Goal: Task Accomplishment & Management: Complete application form

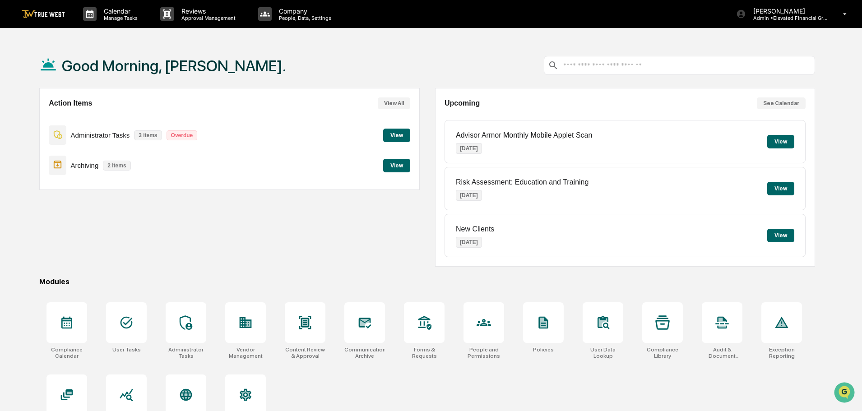
click at [391, 135] on button "View" at bounding box center [396, 136] width 27 height 14
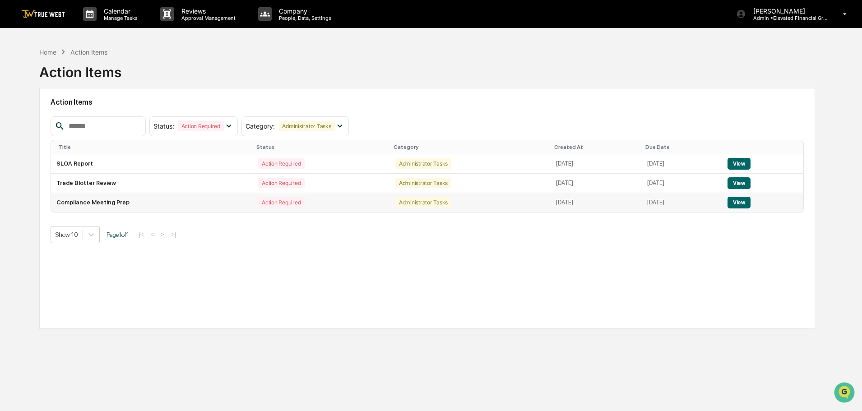
click at [750, 202] on button "View" at bounding box center [738, 203] width 23 height 12
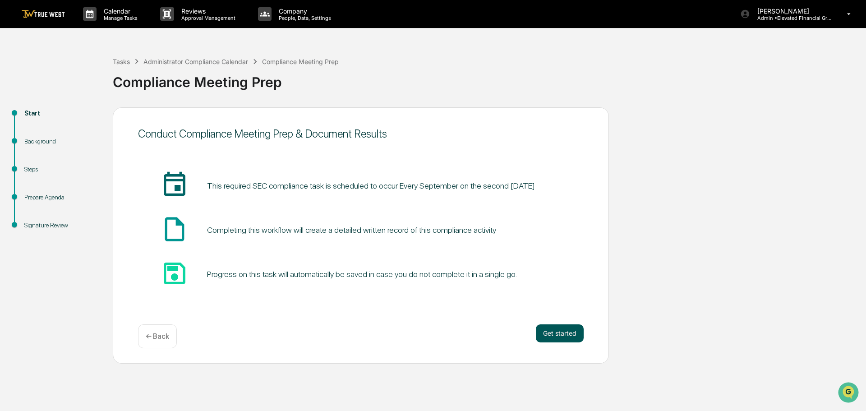
click at [556, 330] on button "Get started" at bounding box center [560, 333] width 48 height 18
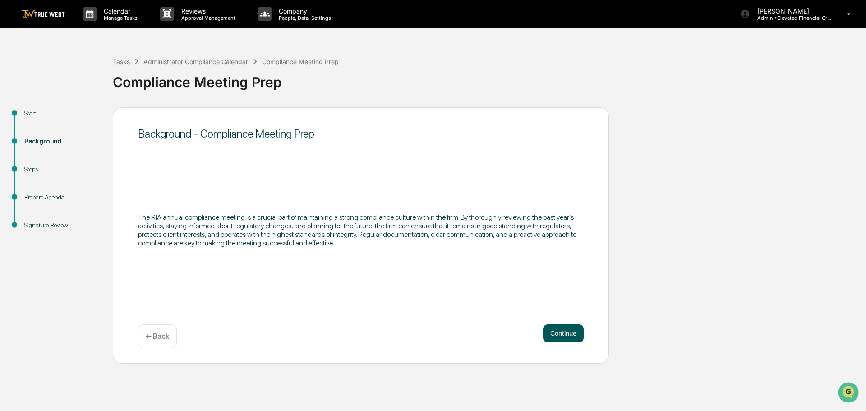
click at [562, 334] on button "Continue" at bounding box center [563, 333] width 41 height 18
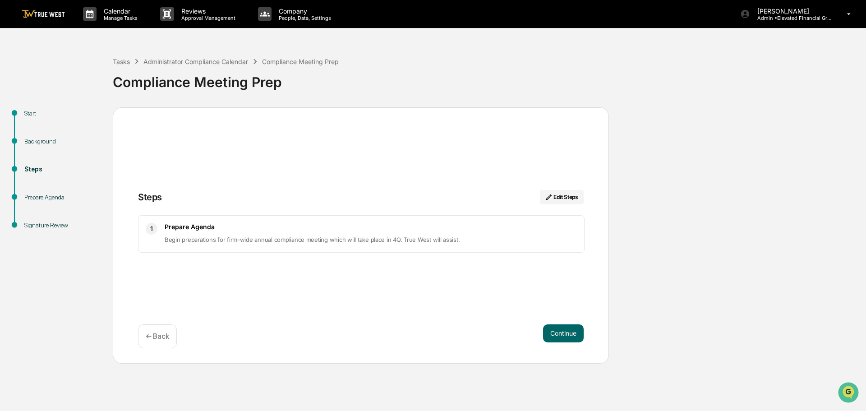
click at [562, 334] on button "Continue" at bounding box center [563, 333] width 41 height 18
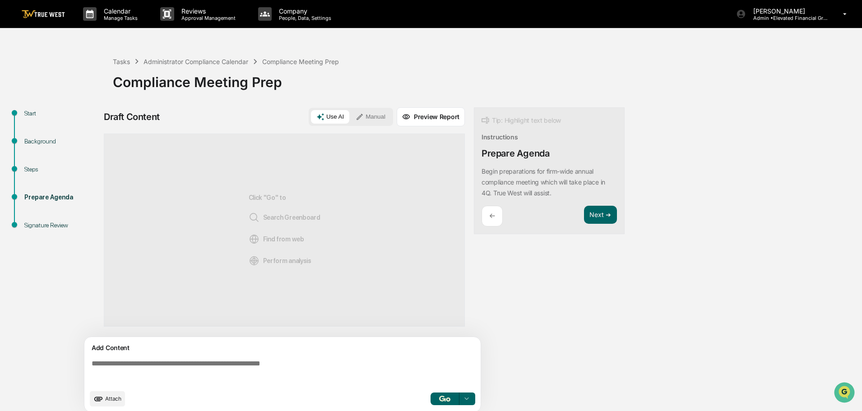
click at [375, 115] on button "Manual" at bounding box center [370, 117] width 41 height 14
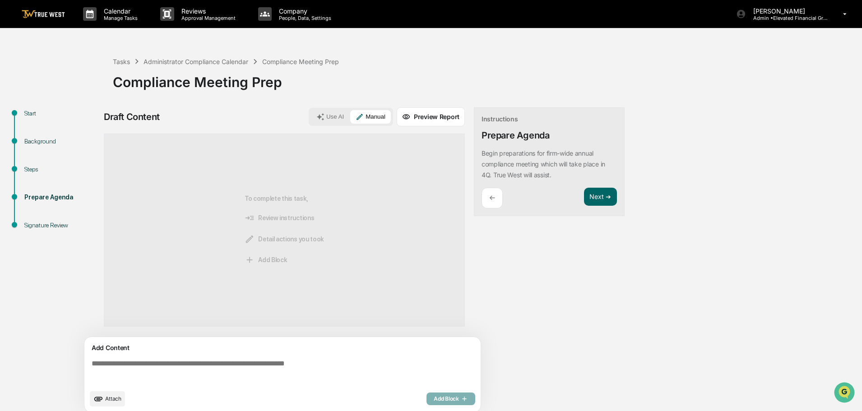
click at [92, 362] on textarea at bounding box center [284, 372] width 393 height 32
paste textarea "**********"
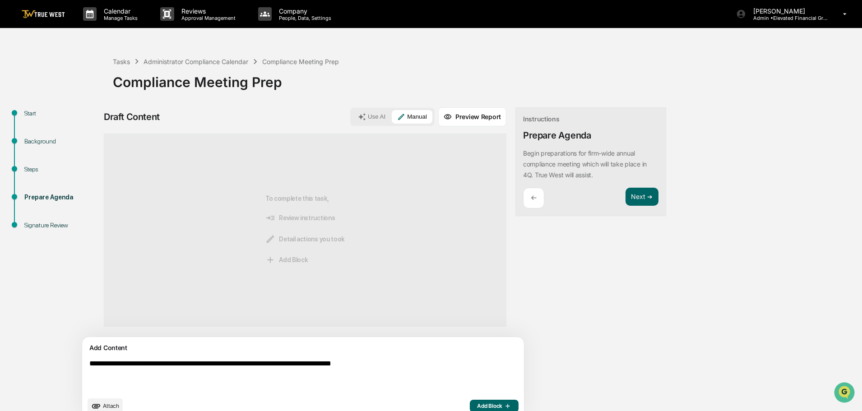
scroll to position [14, 0]
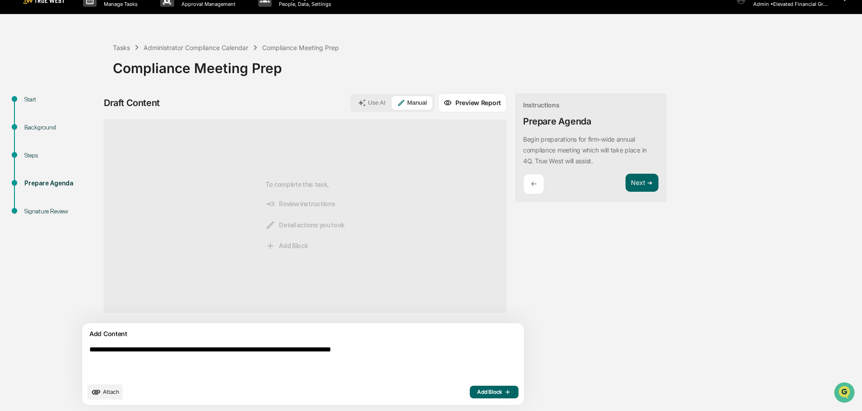
type textarea "**********"
click at [477, 390] on span "Add Block" at bounding box center [494, 391] width 34 height 7
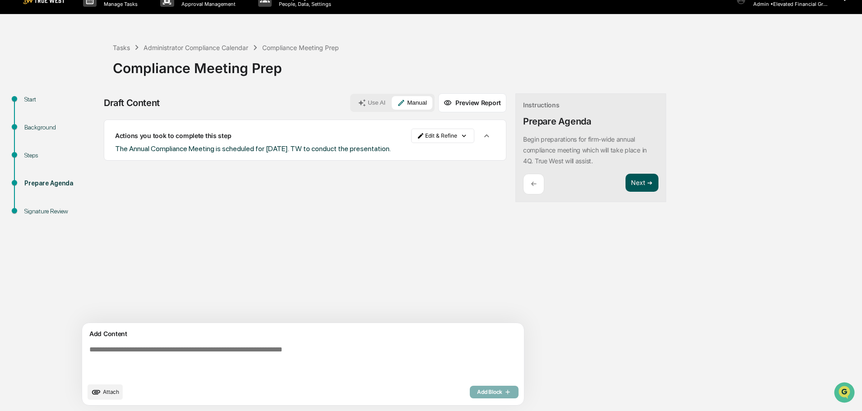
click at [625, 181] on button "Next ➔" at bounding box center [641, 183] width 33 height 18
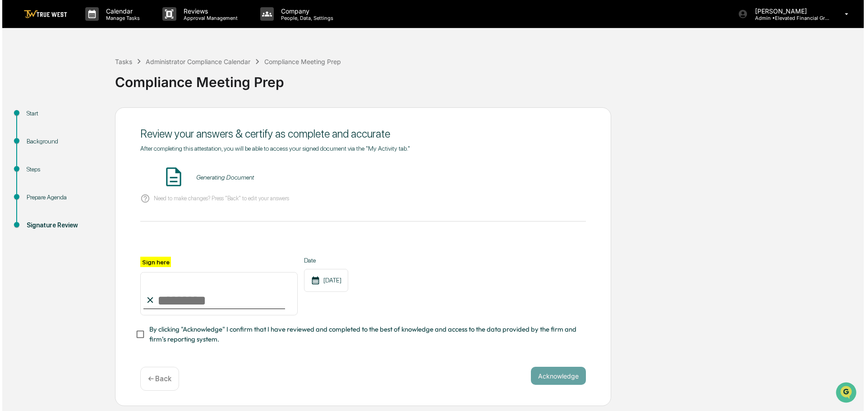
scroll to position [0, 0]
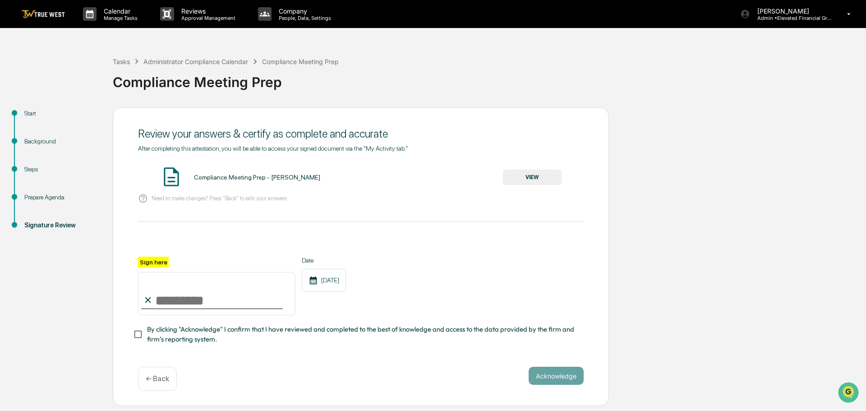
click at [534, 174] on button "VIEW" at bounding box center [532, 177] width 59 height 15
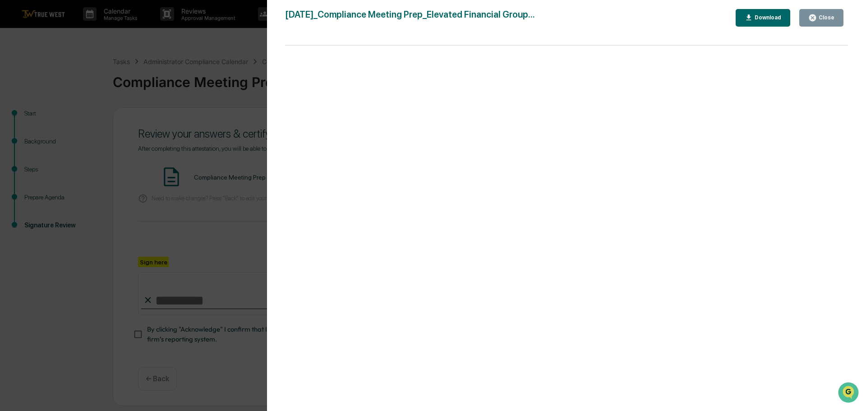
click at [225, 52] on div "Version History [DATE] 03:29 PM [PERSON_NAME] [DATE]_Compliance Meeting Prep_El…" at bounding box center [433, 205] width 866 height 411
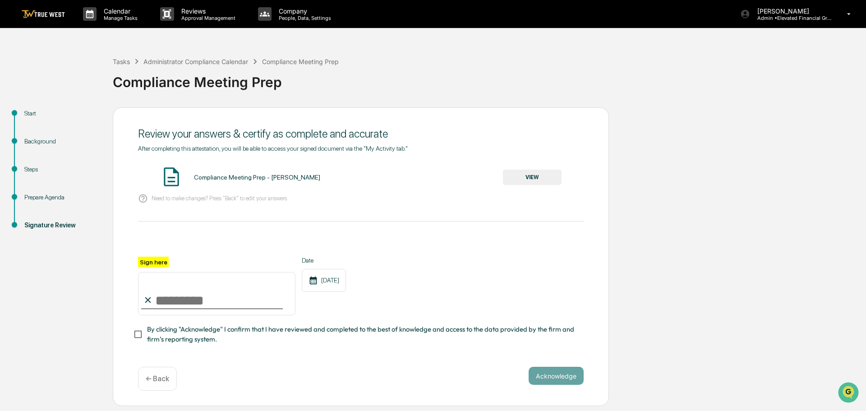
click at [180, 301] on input "Sign here" at bounding box center [216, 293] width 157 height 43
type input "**********"
click at [549, 374] on button "Acknowledge" at bounding box center [556, 376] width 55 height 18
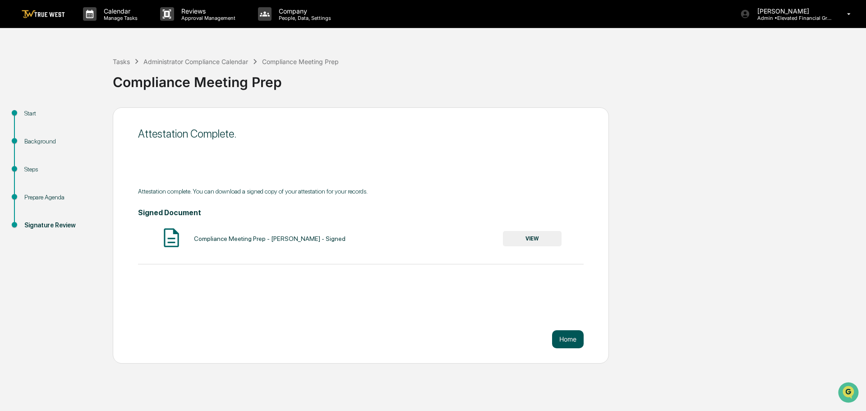
click at [570, 340] on button "Home" at bounding box center [568, 339] width 32 height 18
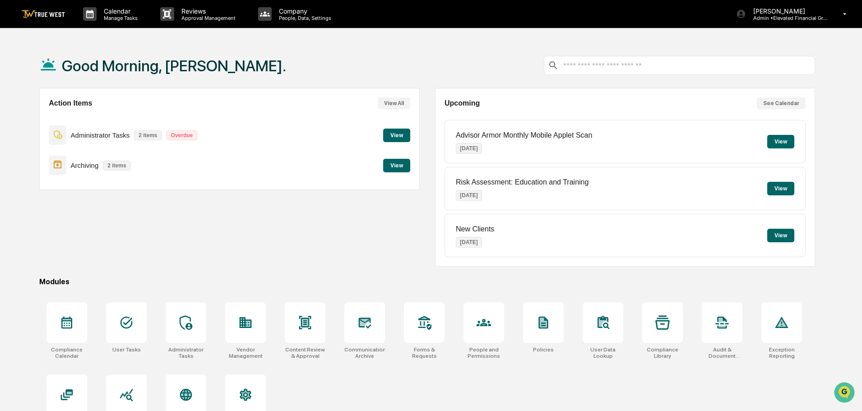
click at [393, 163] on button "View" at bounding box center [396, 166] width 27 height 14
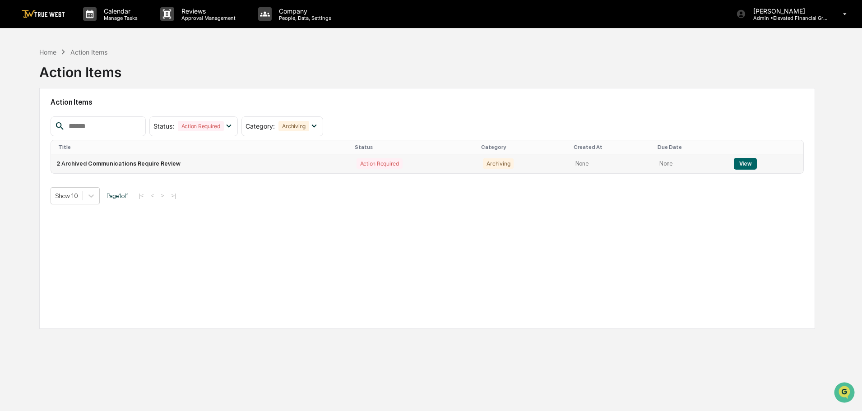
click at [742, 163] on button "View" at bounding box center [745, 164] width 23 height 12
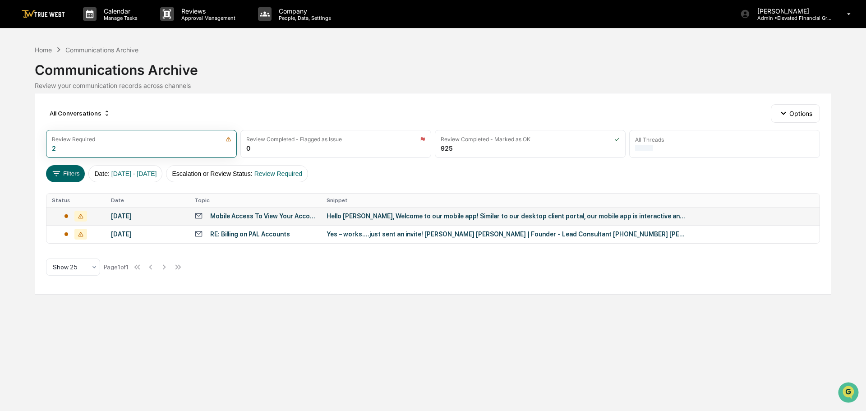
click at [429, 215] on div "Hello [PERSON_NAME], Welcome to our mobile app! Similar to our desktop client p…" at bounding box center [507, 216] width 361 height 7
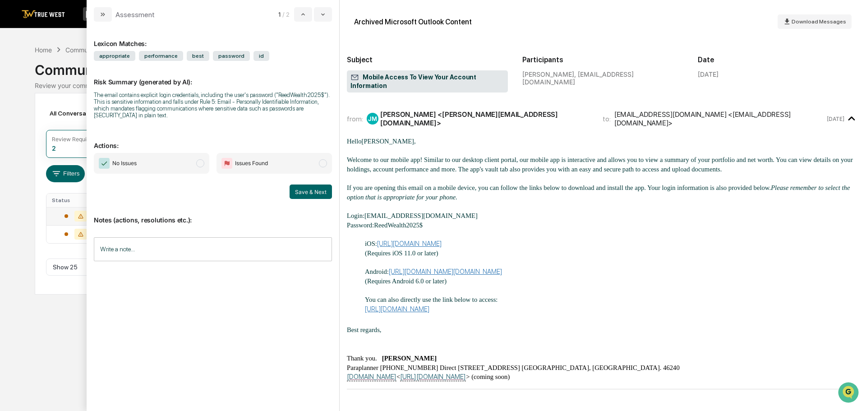
click at [199, 161] on span "modal" at bounding box center [200, 163] width 8 height 8
click at [313, 190] on button "Save & Next" at bounding box center [311, 192] width 42 height 14
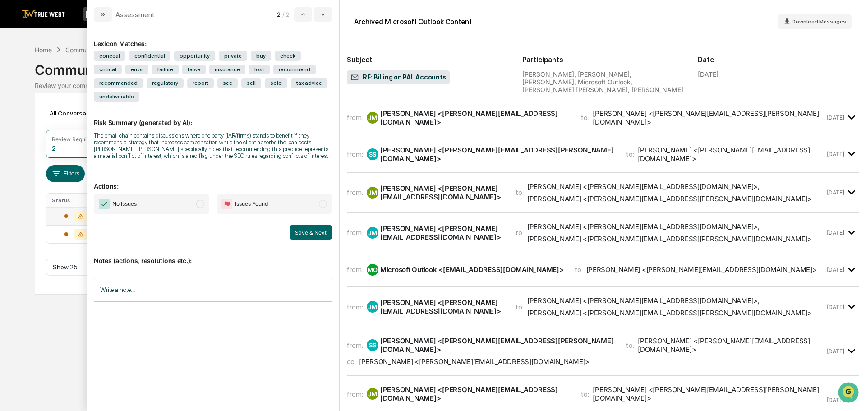
click at [201, 200] on span "modal" at bounding box center [200, 204] width 8 height 8
drag, startPoint x: 318, startPoint y: 219, endPoint x: 684, endPoint y: 216, distance: 365.9
click at [791, 224] on div "Assessment 1 / 1 Lexicon Matches: conceal confidential opportunity private buy …" at bounding box center [477, 205] width 780 height 411
click at [310, 225] on button "Save & Next" at bounding box center [311, 232] width 42 height 14
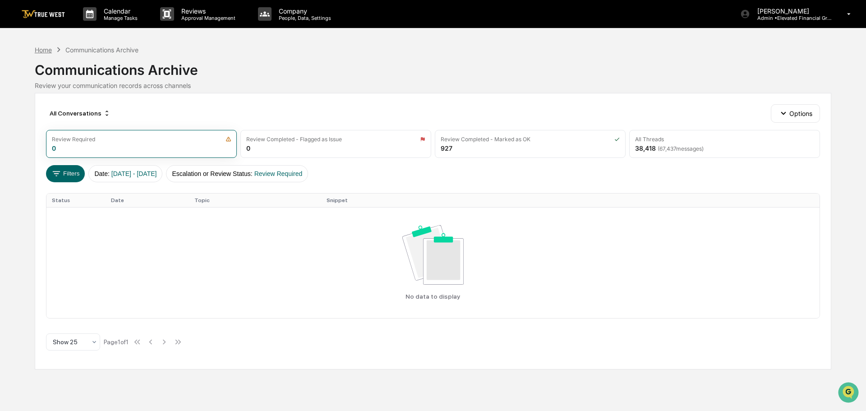
click at [45, 50] on div "Home" at bounding box center [43, 50] width 17 height 8
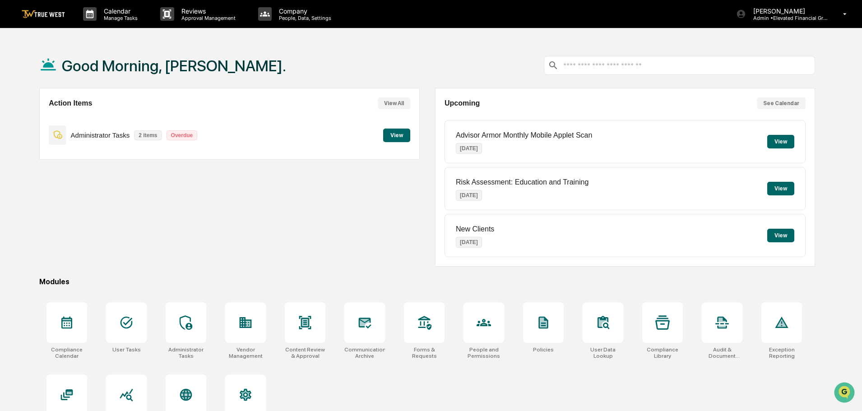
click at [394, 134] on button "View" at bounding box center [396, 136] width 27 height 14
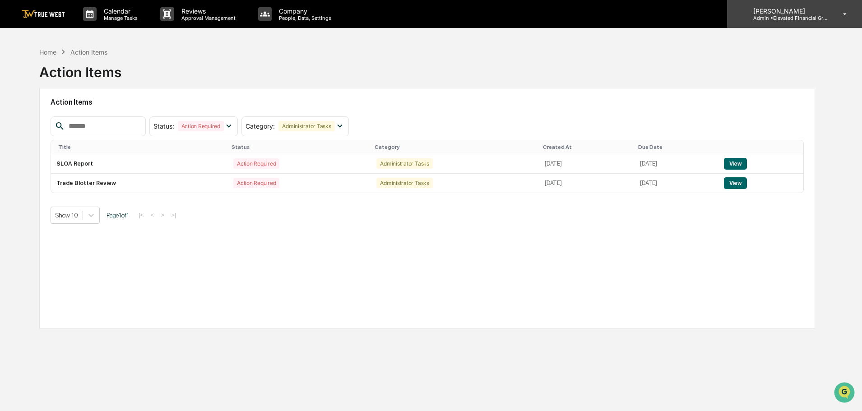
click at [787, 19] on p "Admin • Elevated Financial Group" at bounding box center [788, 18] width 84 height 6
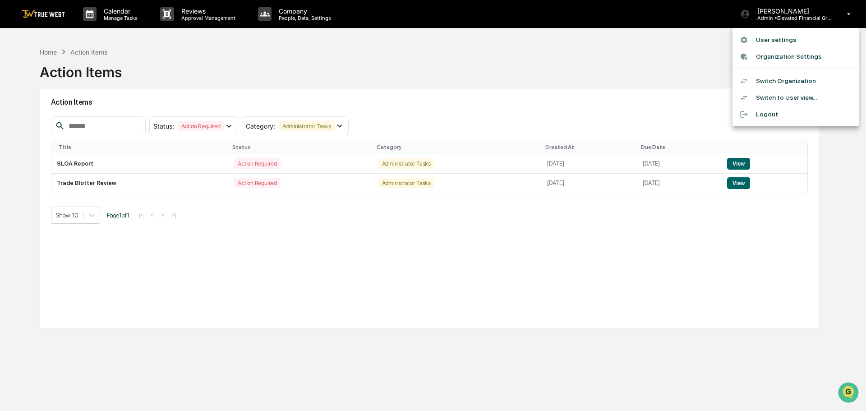
click at [779, 81] on li "Switch Organization" at bounding box center [796, 81] width 126 height 17
